Goal: Transaction & Acquisition: Subscribe to service/newsletter

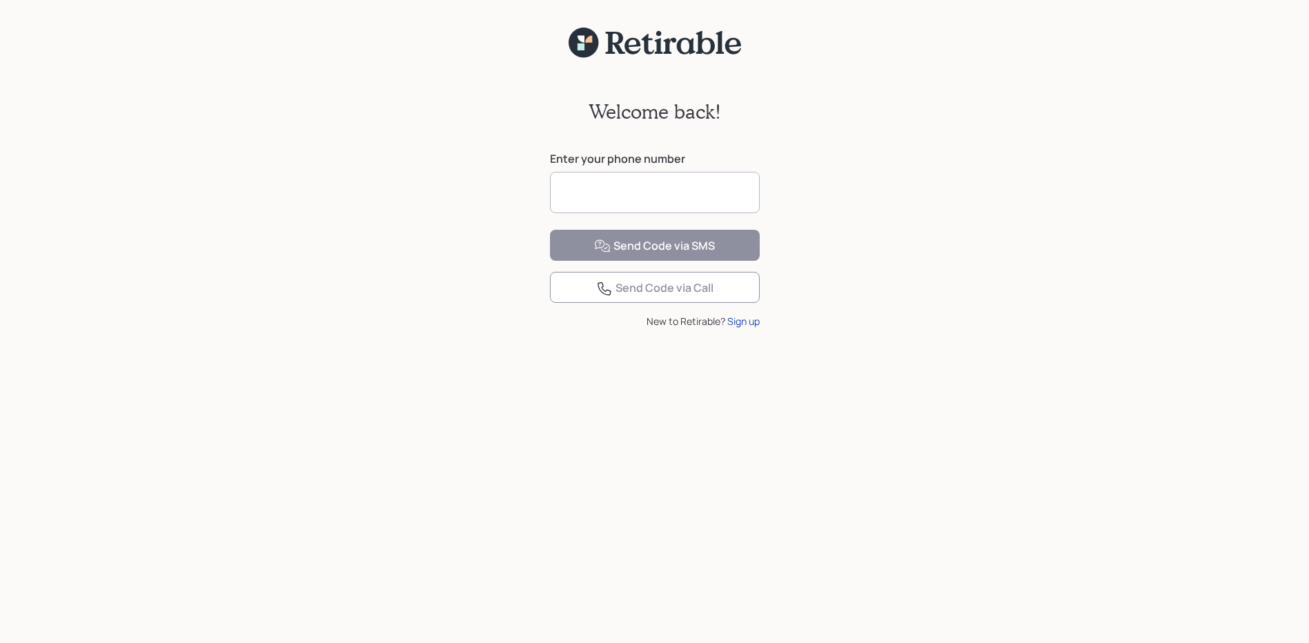
drag, startPoint x: 0, startPoint y: 0, endPoint x: 672, endPoint y: 206, distance: 702.4
click at [672, 206] on input at bounding box center [655, 192] width 210 height 41
type input "**********"
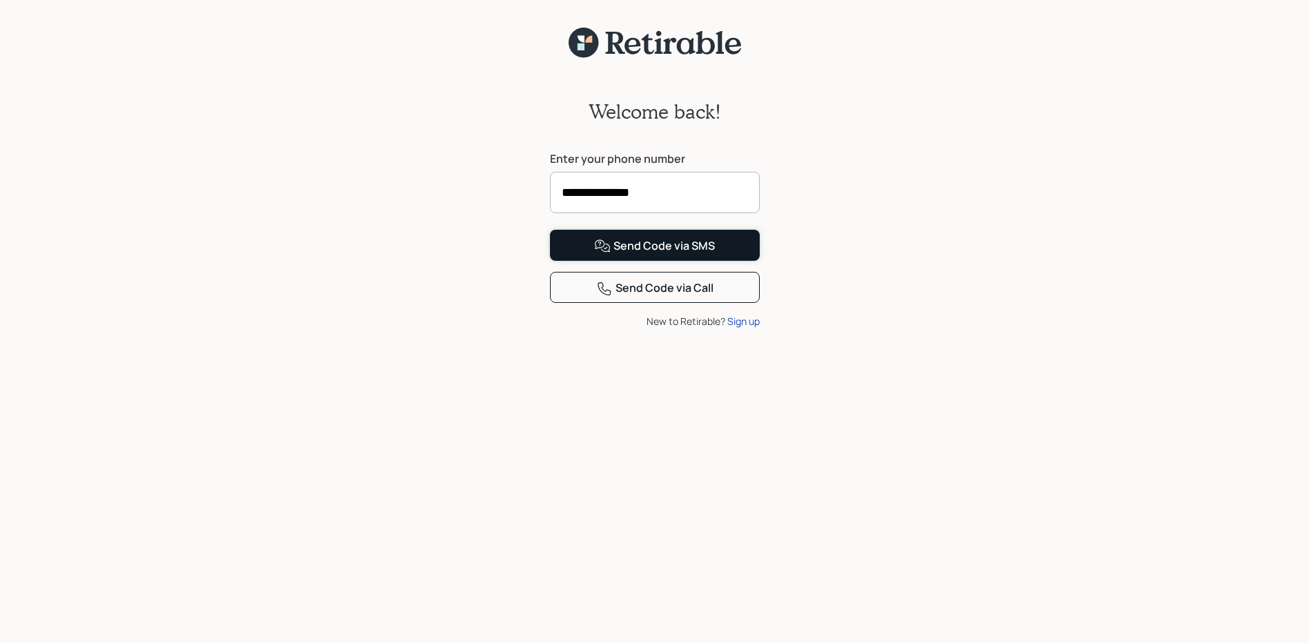
click at [741, 261] on button "Send Code via SMS" at bounding box center [655, 245] width 210 height 31
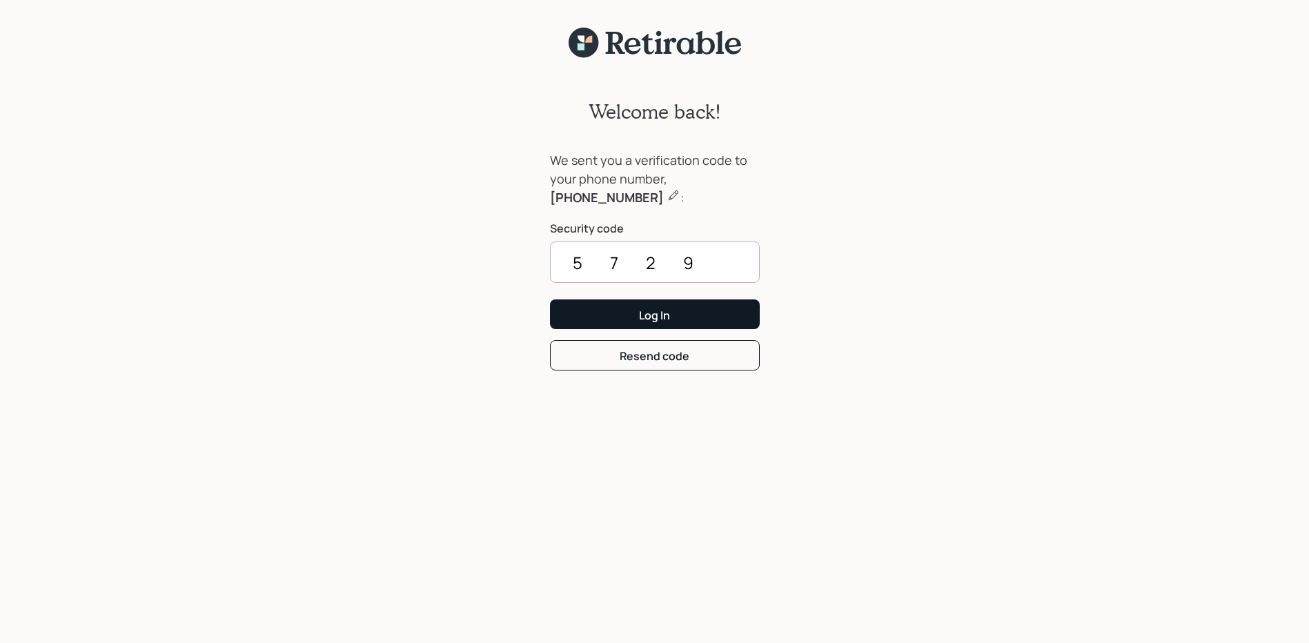
type input "5729"
click at [682, 306] on button "Log In" at bounding box center [655, 315] width 210 height 30
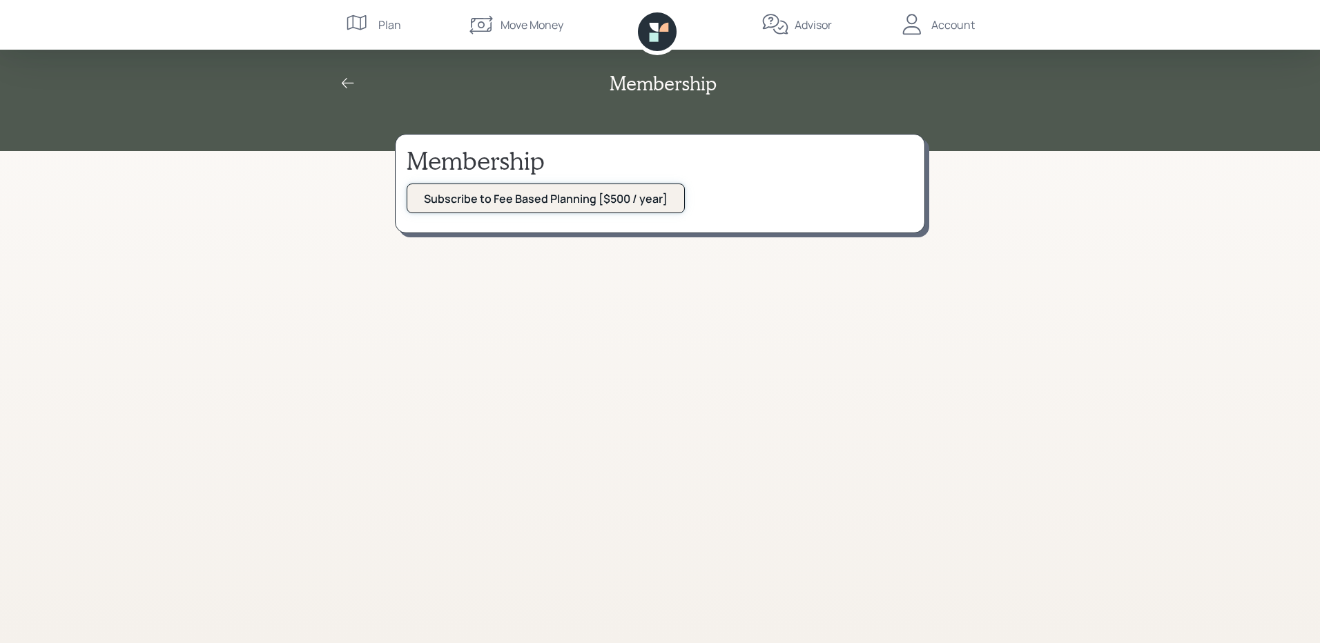
click at [586, 202] on div "Subscribe to Fee Based Planning [$500 / year]" at bounding box center [546, 198] width 244 height 15
